Goal: Information Seeking & Learning: Learn about a topic

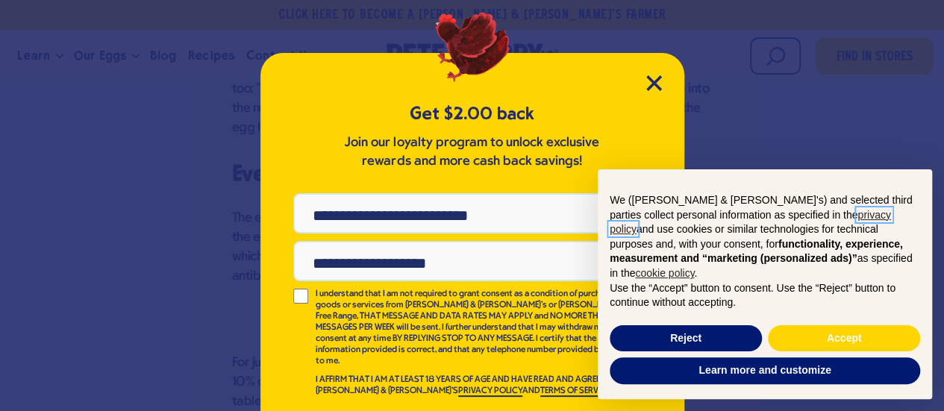
scroll to position [41, 0]
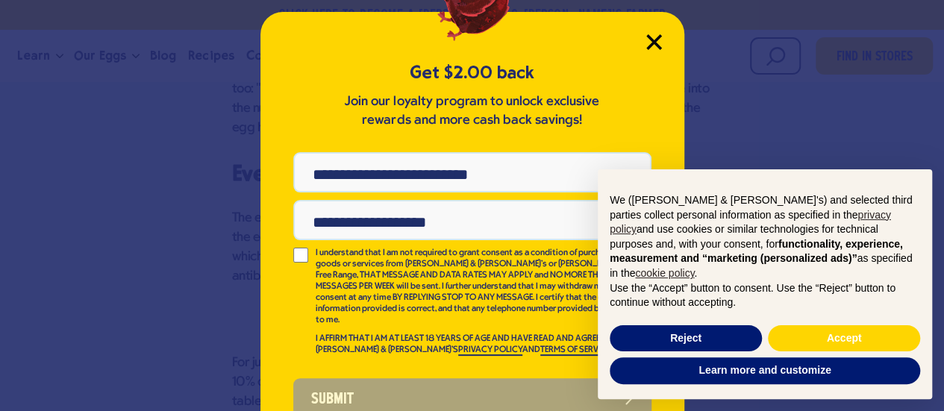
click at [648, 40] on icon "Close Modal" at bounding box center [653, 41] width 13 height 13
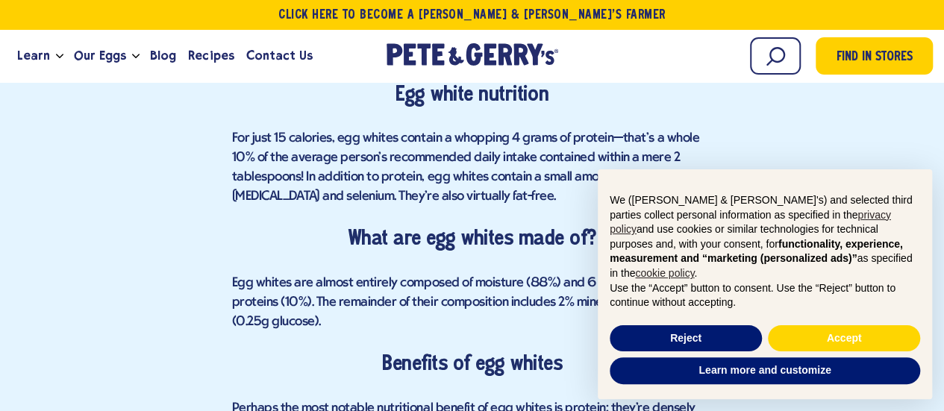
scroll to position [1387, 0]
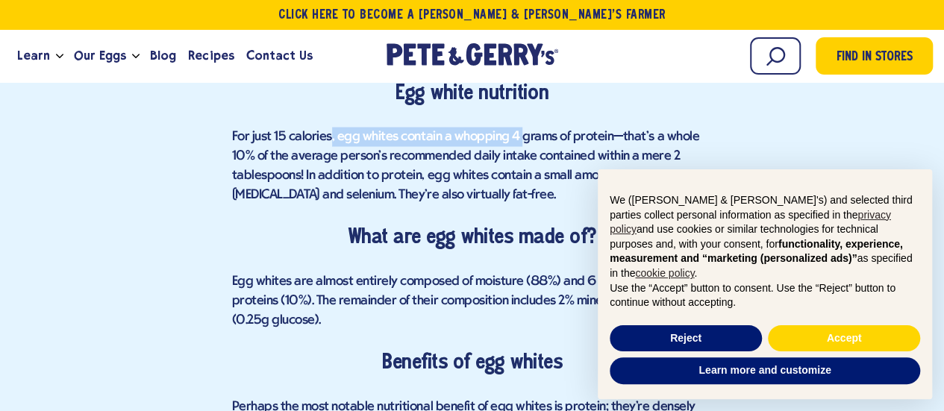
drag, startPoint x: 328, startPoint y: 130, endPoint x: 517, endPoint y: 125, distance: 188.8
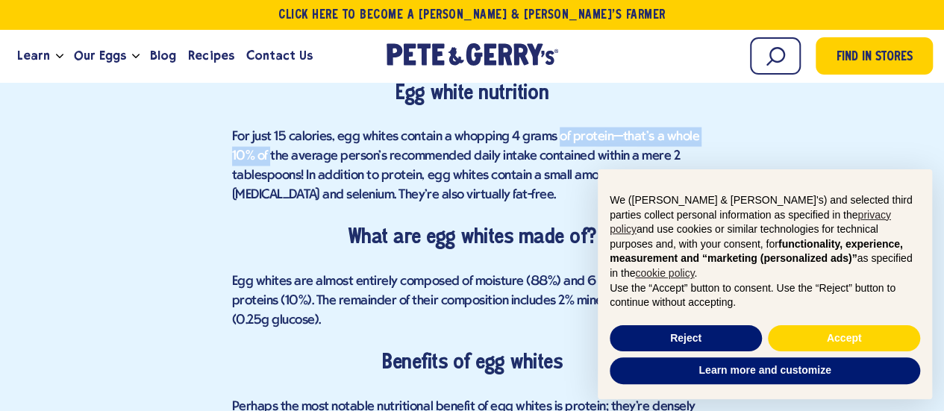
drag, startPoint x: 553, startPoint y: 140, endPoint x: 270, endPoint y: 156, distance: 283.2
click at [270, 156] on span "For just 15 calories, egg whites contain a whopping 4 grams of protein—that's a…" at bounding box center [465, 165] width 467 height 72
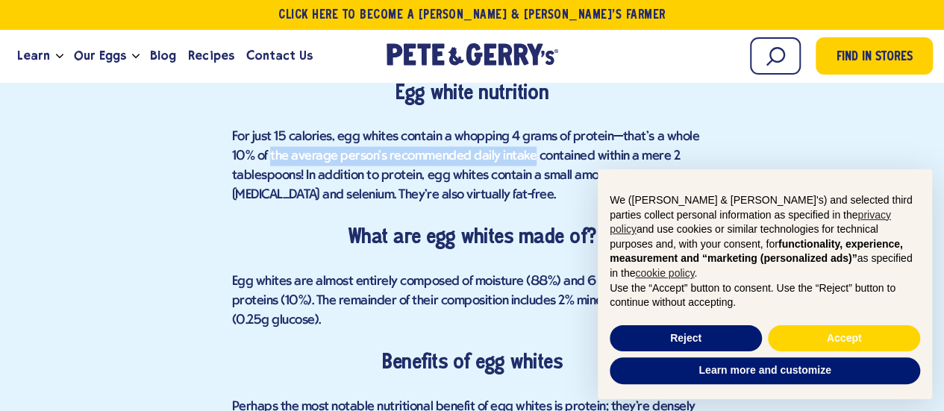
drag, startPoint x: 270, startPoint y: 156, endPoint x: 509, endPoint y: 156, distance: 238.7
click at [509, 156] on span "For just 15 calories, egg whites contain a whopping 4 grams of protein—that's a…" at bounding box center [465, 165] width 467 height 72
click at [558, 150] on span "For just 15 calories, egg whites contain a whopping 4 grams of protein—that's a…" at bounding box center [465, 165] width 467 height 72
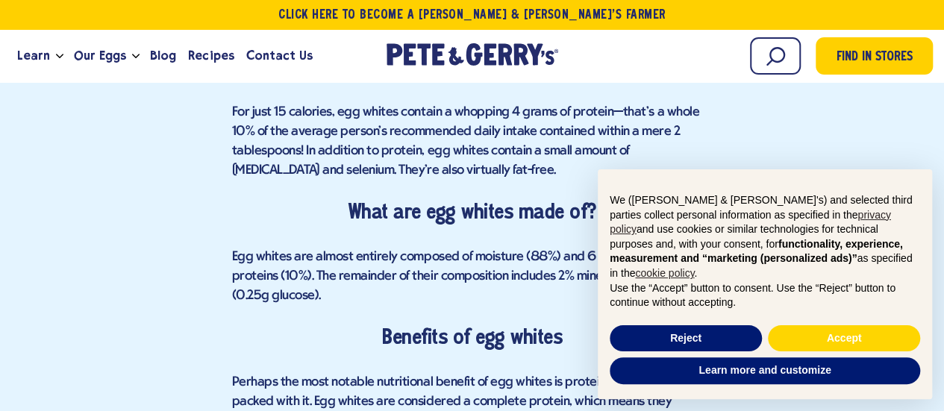
scroll to position [1412, 0]
drag, startPoint x: 228, startPoint y: 150, endPoint x: 358, endPoint y: 147, distance: 129.8
click at [358, 147] on span "For just 15 calories, egg whites contain a whopping 4 grams of protein—that's a…" at bounding box center [465, 140] width 467 height 72
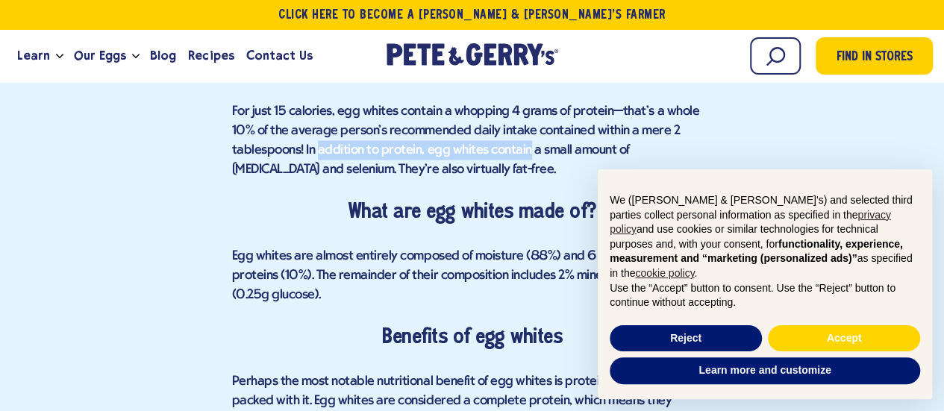
drag, startPoint x: 358, startPoint y: 147, endPoint x: 488, endPoint y: 160, distance: 130.5
click at [488, 160] on p "For just 15 calories, egg whites contain a whopping 4 grams of protein—that's a…" at bounding box center [472, 140] width 480 height 78
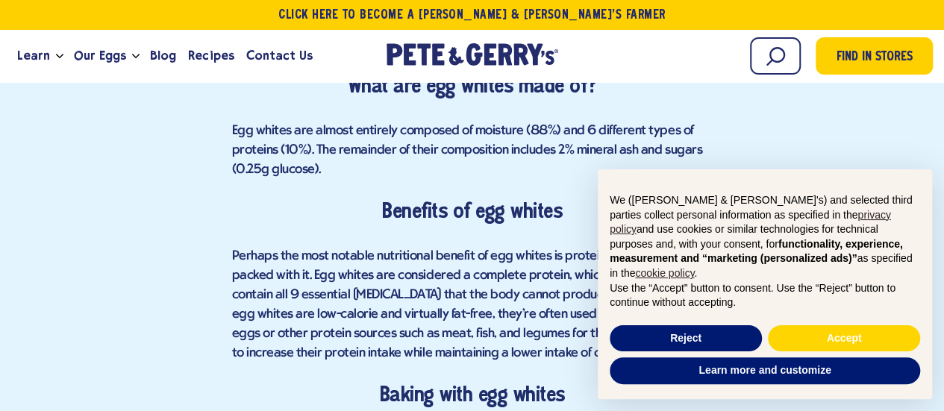
scroll to position [1538, 0]
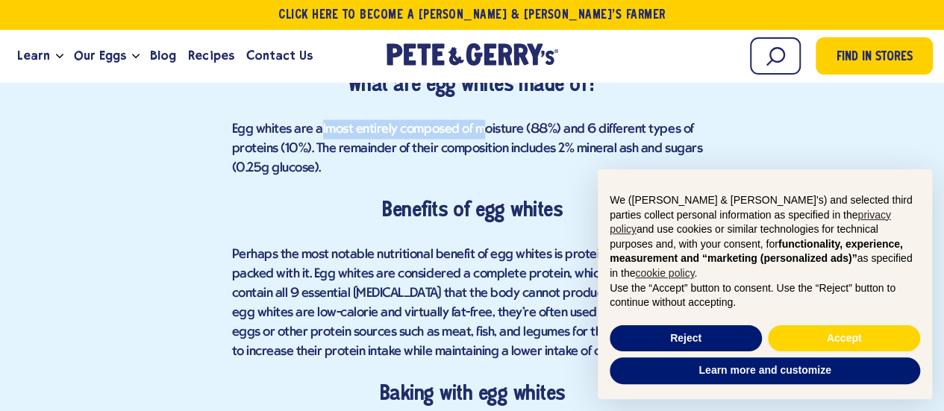
drag, startPoint x: 318, startPoint y: 126, endPoint x: 491, endPoint y: 135, distance: 173.3
click at [491, 135] on span "Egg whites are almost entirely composed of moisture (88%) and 6 different types…" at bounding box center [467, 148] width 470 height 53
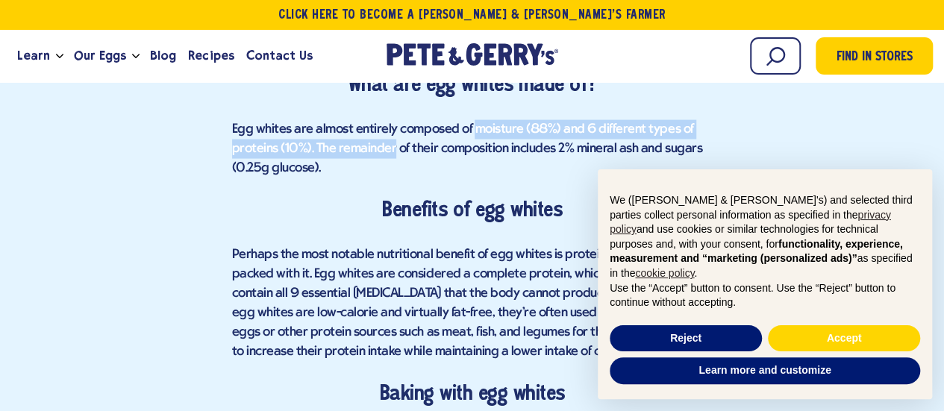
drag, startPoint x: 491, startPoint y: 135, endPoint x: 348, endPoint y: 142, distance: 142.7
click at [348, 142] on span "Egg whites are almost entirely composed of moisture (88%) and 6 different types…" at bounding box center [467, 148] width 470 height 53
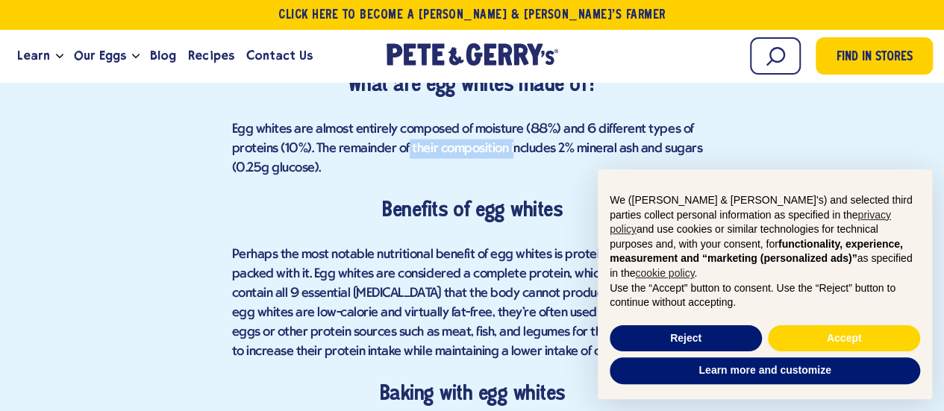
drag, startPoint x: 404, startPoint y: 142, endPoint x: 515, endPoint y: 140, distance: 111.2
click at [515, 140] on span "Egg whites are almost entirely composed of moisture (88%) and 6 different types…" at bounding box center [467, 148] width 470 height 53
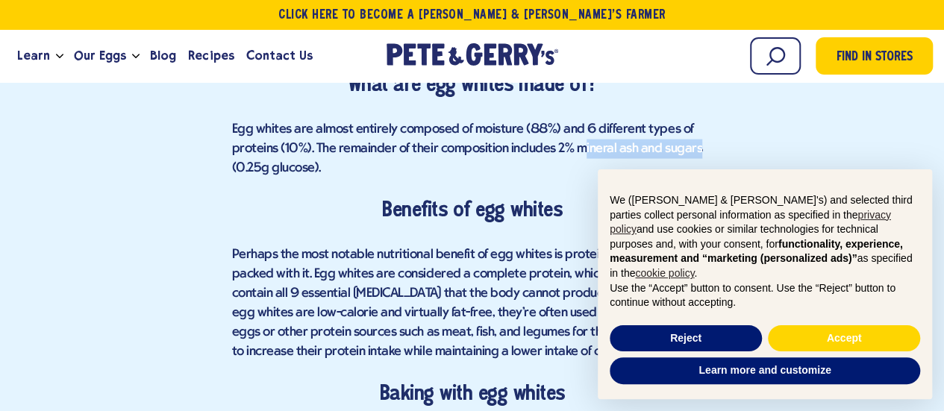
drag, startPoint x: 579, startPoint y: 142, endPoint x: 706, endPoint y: 150, distance: 127.0
click at [706, 150] on p "Egg whites are almost entirely composed of moisture (88%) and 6 different types…" at bounding box center [472, 149] width 480 height 58
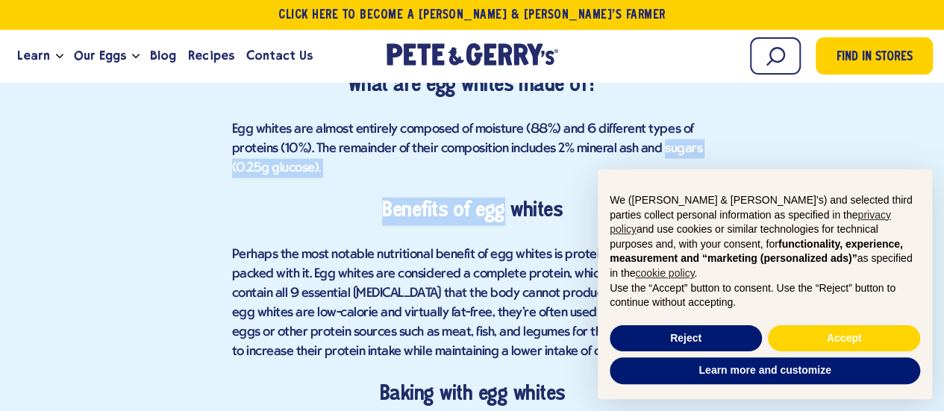
drag, startPoint x: 706, startPoint y: 150, endPoint x: 470, endPoint y: 201, distance: 241.3
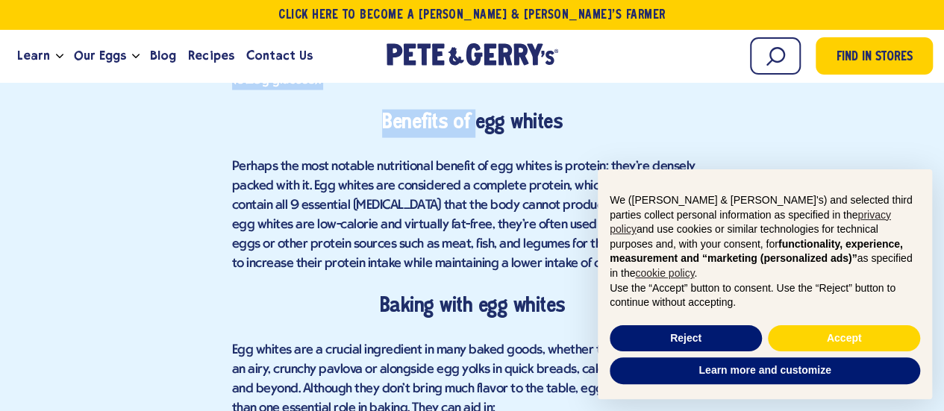
scroll to position [1632, 0]
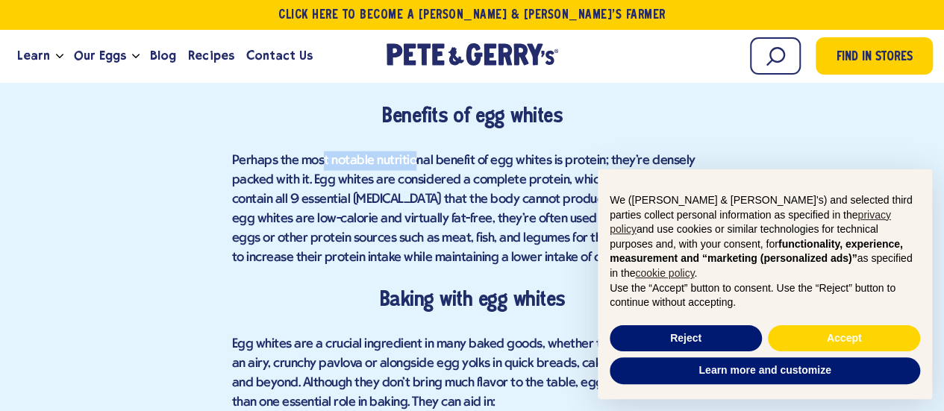
drag, startPoint x: 322, startPoint y: 146, endPoint x: 422, endPoint y: 165, distance: 102.4
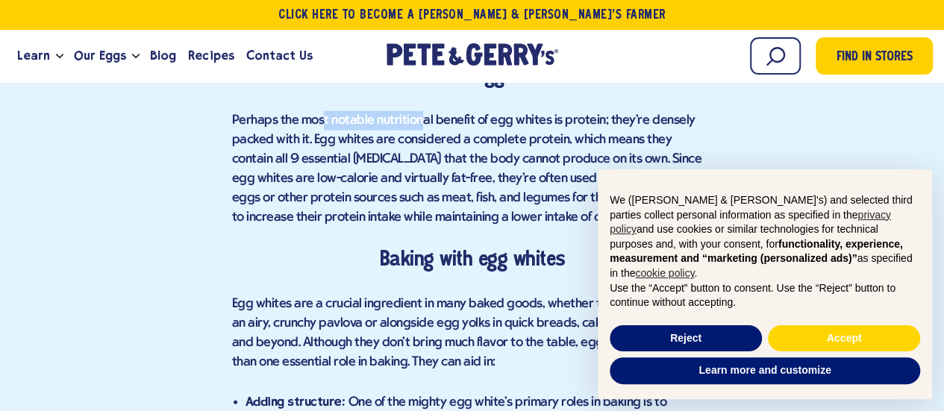
scroll to position [1673, 0]
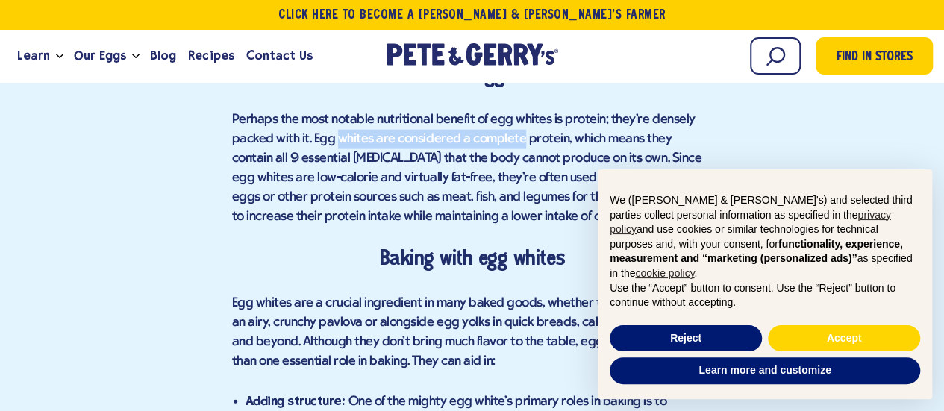
drag, startPoint x: 334, startPoint y: 137, endPoint x: 520, endPoint y: 132, distance: 185.8
click at [520, 132] on span "Perhaps the most notable nutritional benefit of egg whites is protein; they're …" at bounding box center [471, 168] width 479 height 111
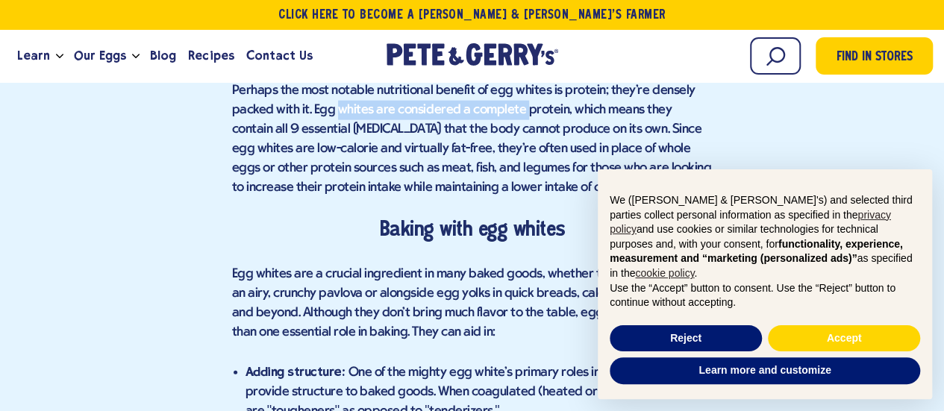
scroll to position [1705, 0]
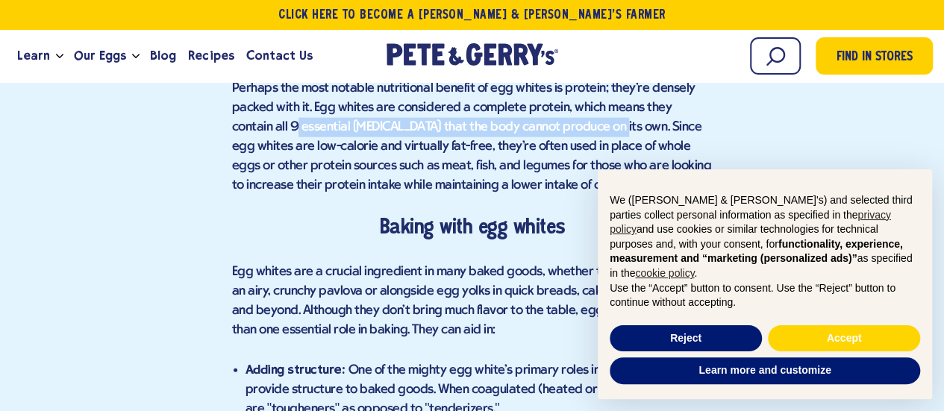
drag, startPoint x: 251, startPoint y: 122, endPoint x: 568, endPoint y: 128, distance: 316.4
click at [568, 128] on span "Perhaps the most notable nutritional benefit of egg whites is protein; they're …" at bounding box center [471, 136] width 479 height 111
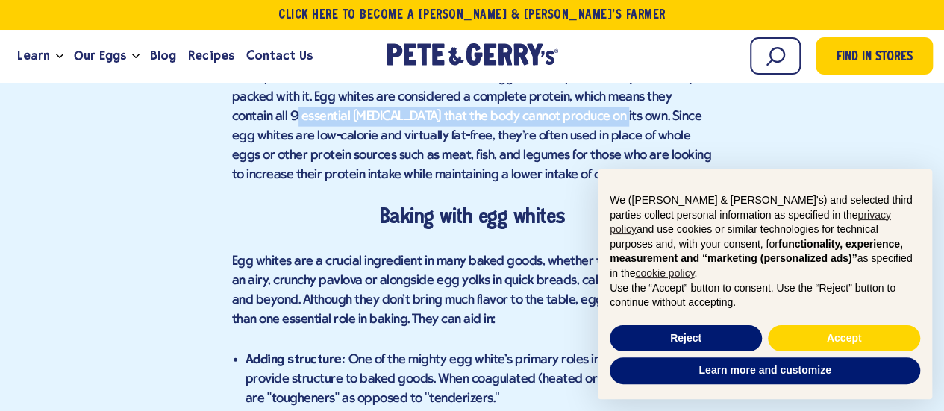
scroll to position [1717, 0]
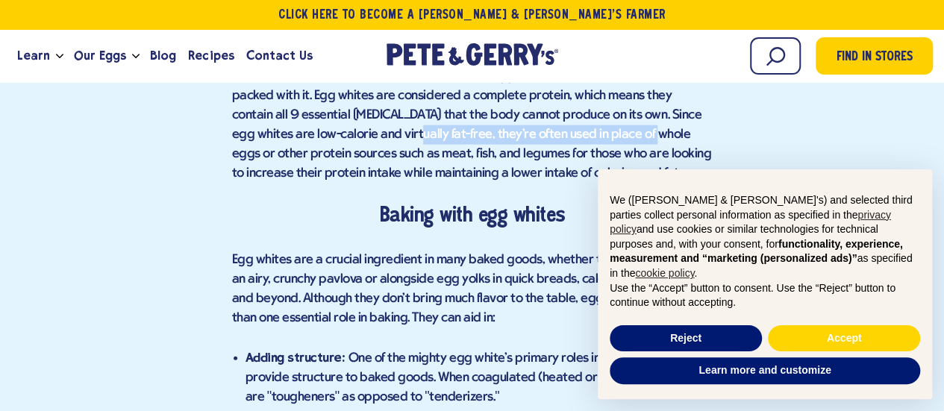
drag, startPoint x: 351, startPoint y: 133, endPoint x: 585, endPoint y: 141, distance: 234.4
click at [585, 141] on p "Perhaps the most notable nutritional benefit of egg whites is protein; they're …" at bounding box center [472, 125] width 480 height 116
click at [507, 137] on span "Perhaps the most notable nutritional benefit of egg whites is protein; they're …" at bounding box center [471, 124] width 479 height 111
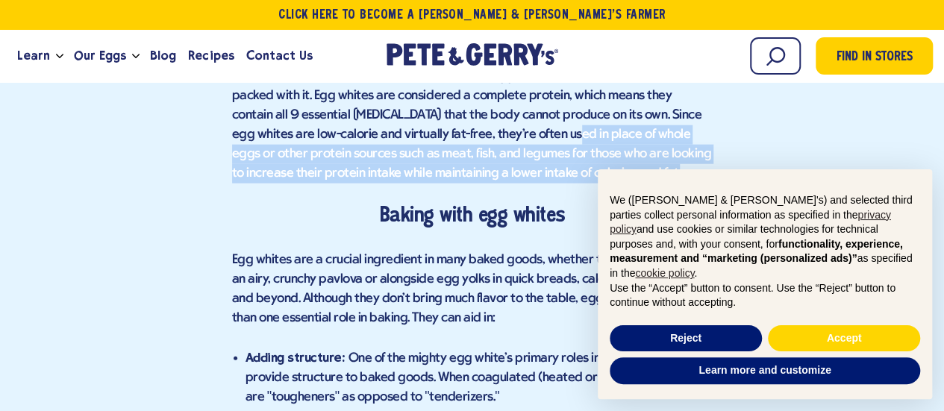
drag, startPoint x: 507, startPoint y: 137, endPoint x: 670, endPoint y: 169, distance: 166.6
click at [670, 169] on p "Perhaps the most notable nutritional benefit of egg whites is protein; they're …" at bounding box center [472, 125] width 480 height 116
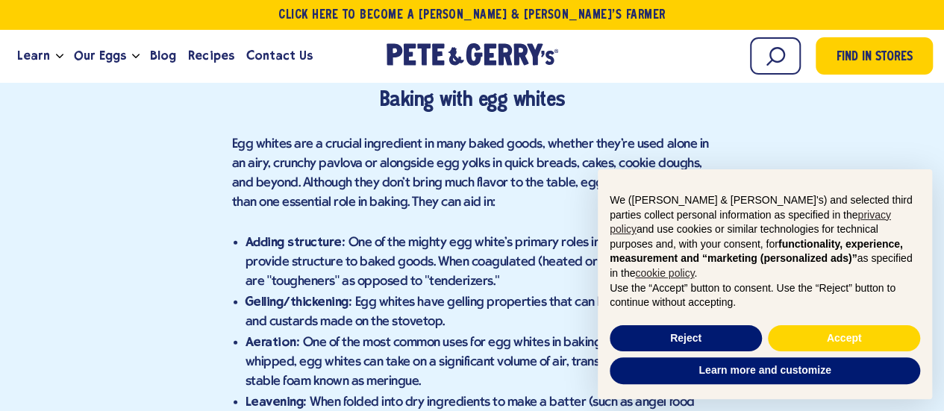
scroll to position [1833, 0]
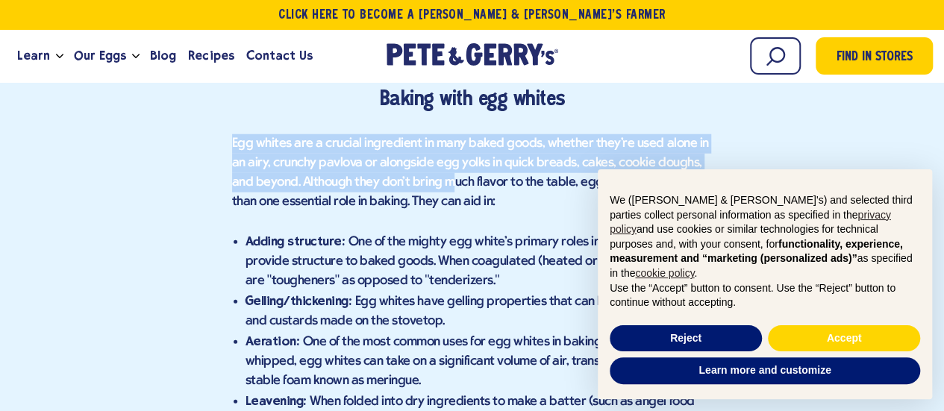
drag, startPoint x: 216, startPoint y: 147, endPoint x: 430, endPoint y: 178, distance: 215.6
click at [430, 178] on span "Egg whites are a crucial ingredient in many baked goods, whether they're used a…" at bounding box center [470, 173] width 477 height 72
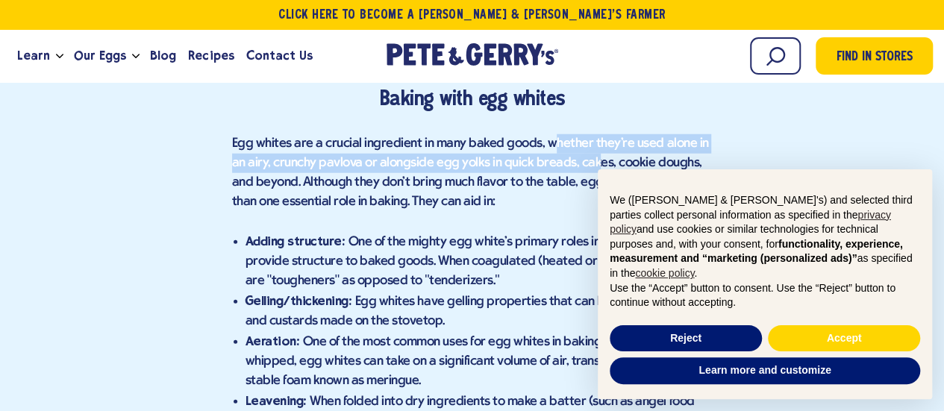
drag, startPoint x: 548, startPoint y: 139, endPoint x: 576, endPoint y: 157, distance: 33.9
click at [576, 157] on span "Egg whites are a crucial ingredient in many baked goods, whether they're used a…" at bounding box center [470, 173] width 477 height 72
click at [364, 160] on span "Egg whites are a crucial ingredient in many baked goods, whether they're used a…" at bounding box center [470, 173] width 477 height 72
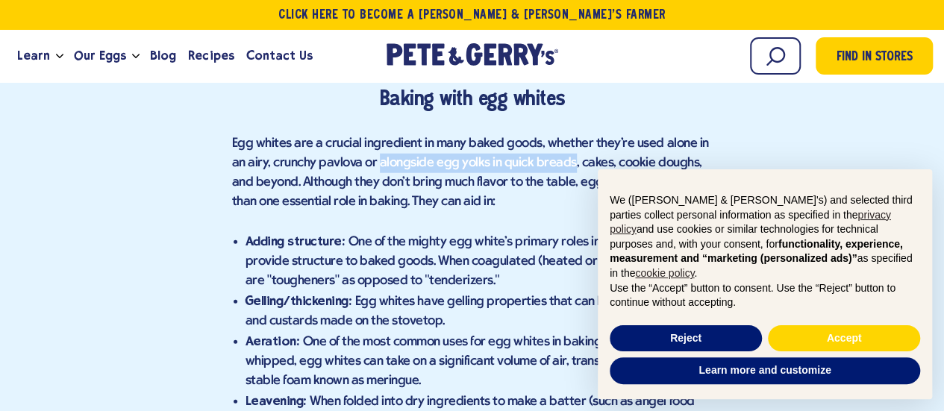
drag, startPoint x: 364, startPoint y: 160, endPoint x: 526, endPoint y: 166, distance: 162.0
click at [526, 166] on span "Egg whites are a crucial ingredient in many baked goods, whether they're used a…" at bounding box center [470, 173] width 477 height 72
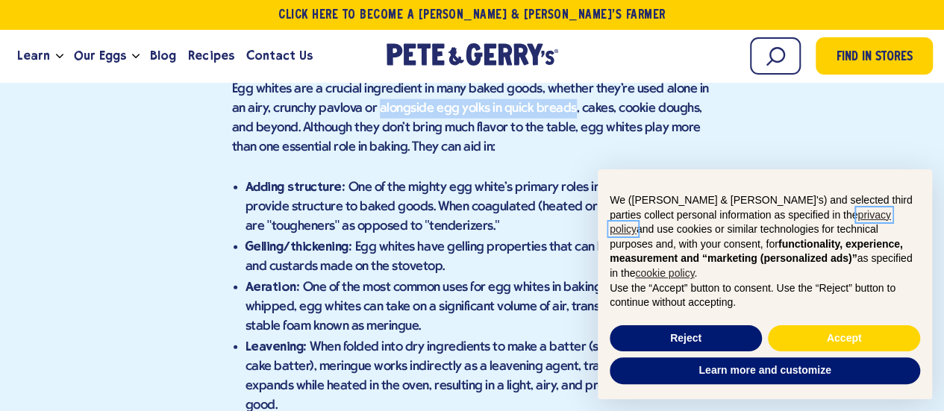
scroll to position [1888, 0]
